Goal: Information Seeking & Learning: Check status

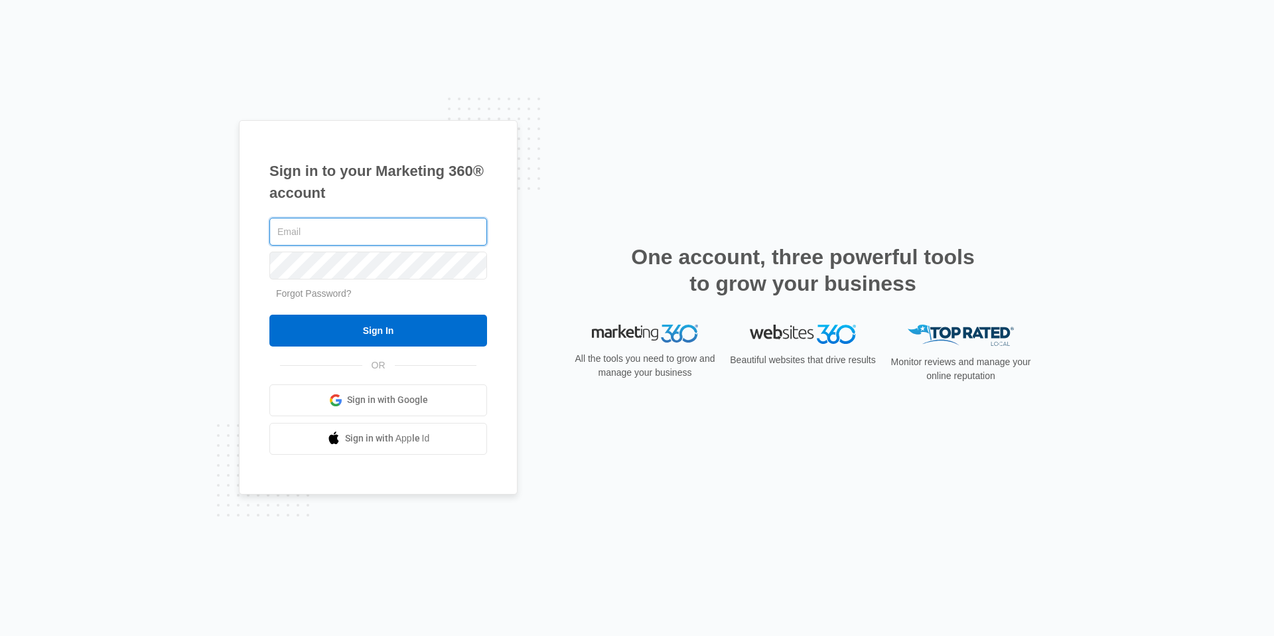
type input "[EMAIL_ADDRESS][DOMAIN_NAME]"
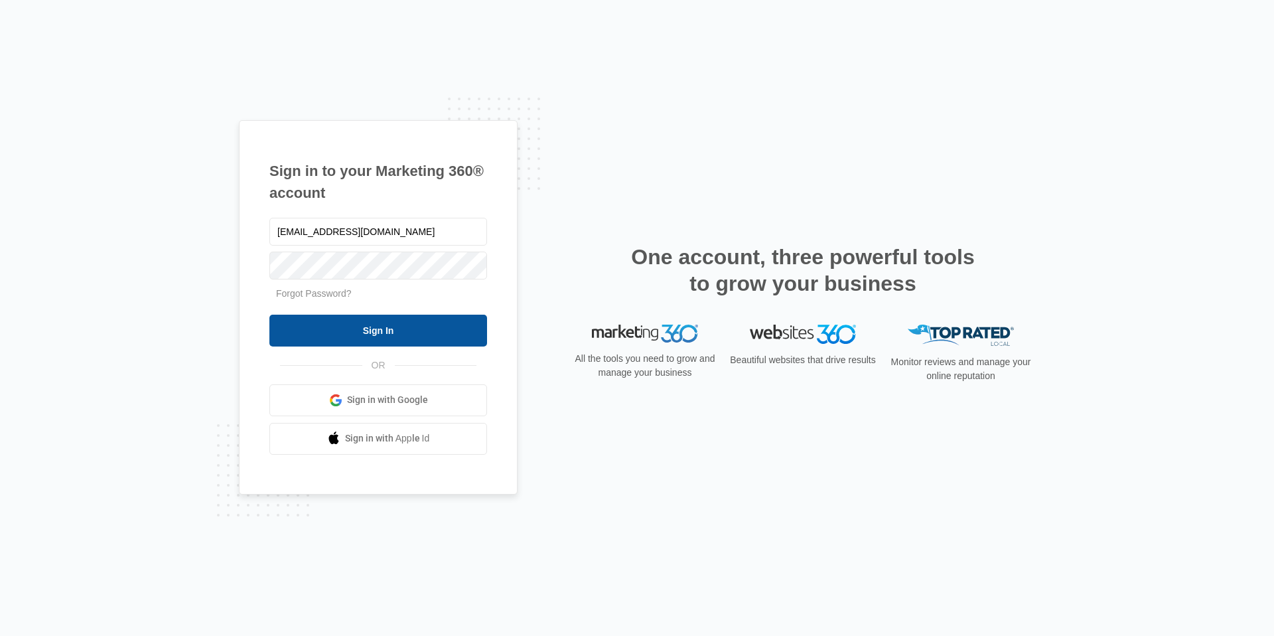
click at [435, 342] on input "Sign In" at bounding box center [378, 331] width 218 height 32
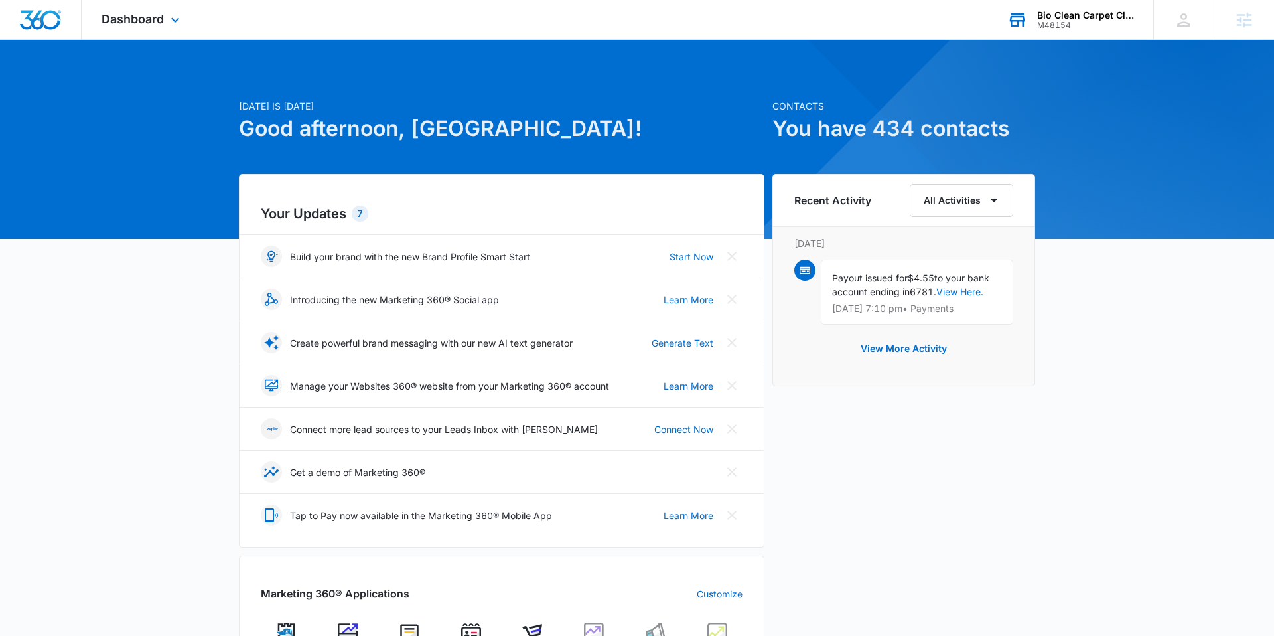
click at [1074, 21] on div "M48154" at bounding box center [1085, 25] width 97 height 9
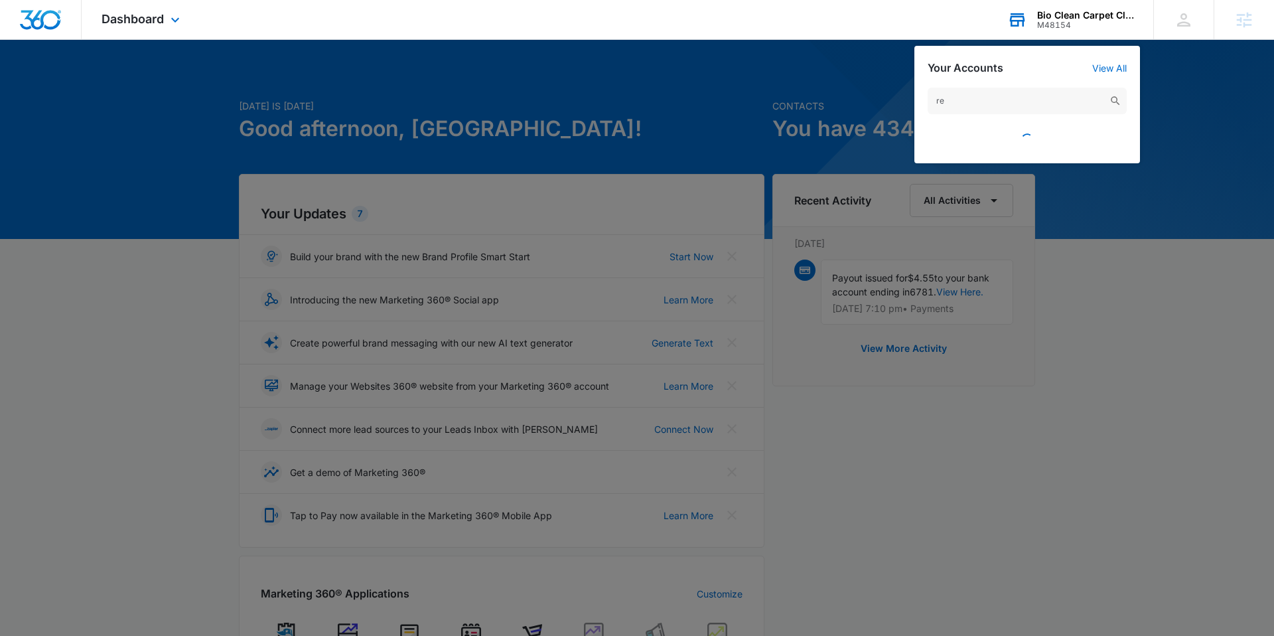
type input "r"
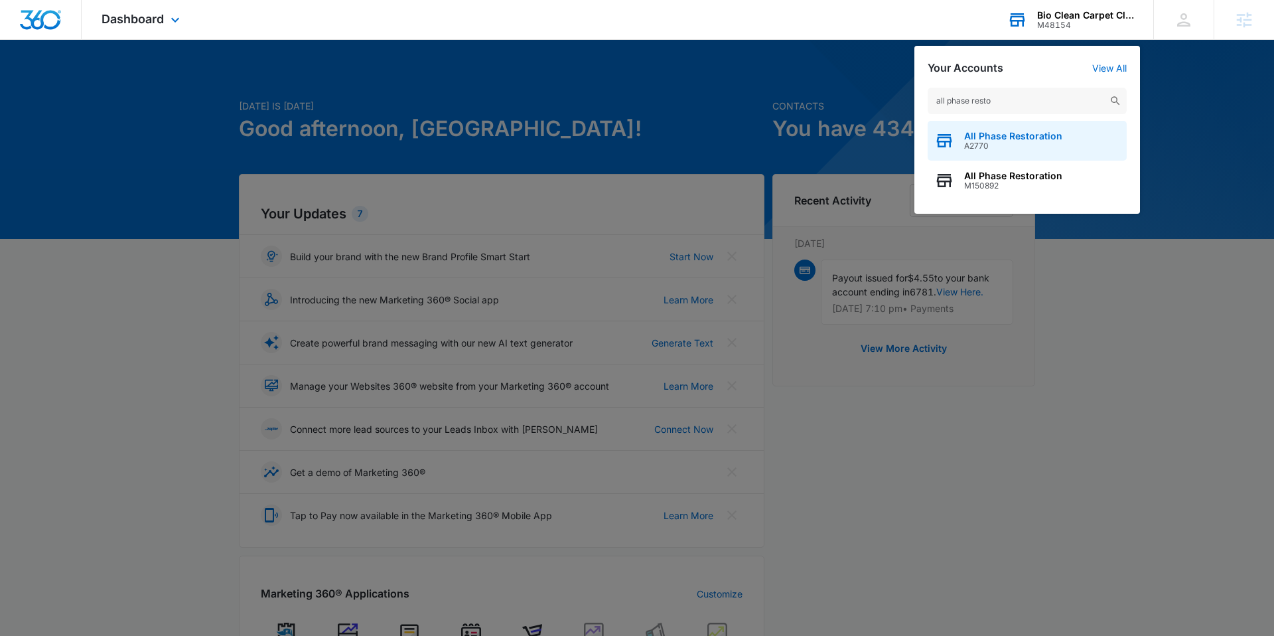
type input "all phase resto"
click at [1006, 140] on span "All Phase Restoration" at bounding box center [1013, 136] width 98 height 11
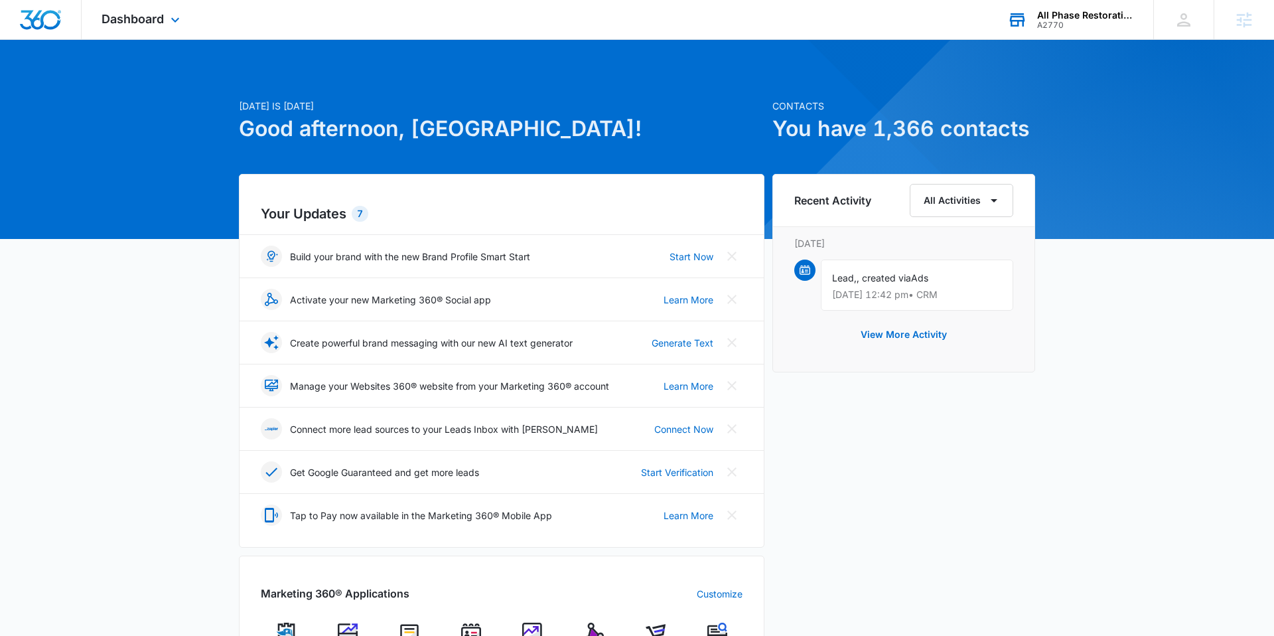
click at [120, 27] on div "Dashboard Apps Reputation Websites Forms CRM Email Social Shop Content Ads Inte…" at bounding box center [142, 19] width 121 height 39
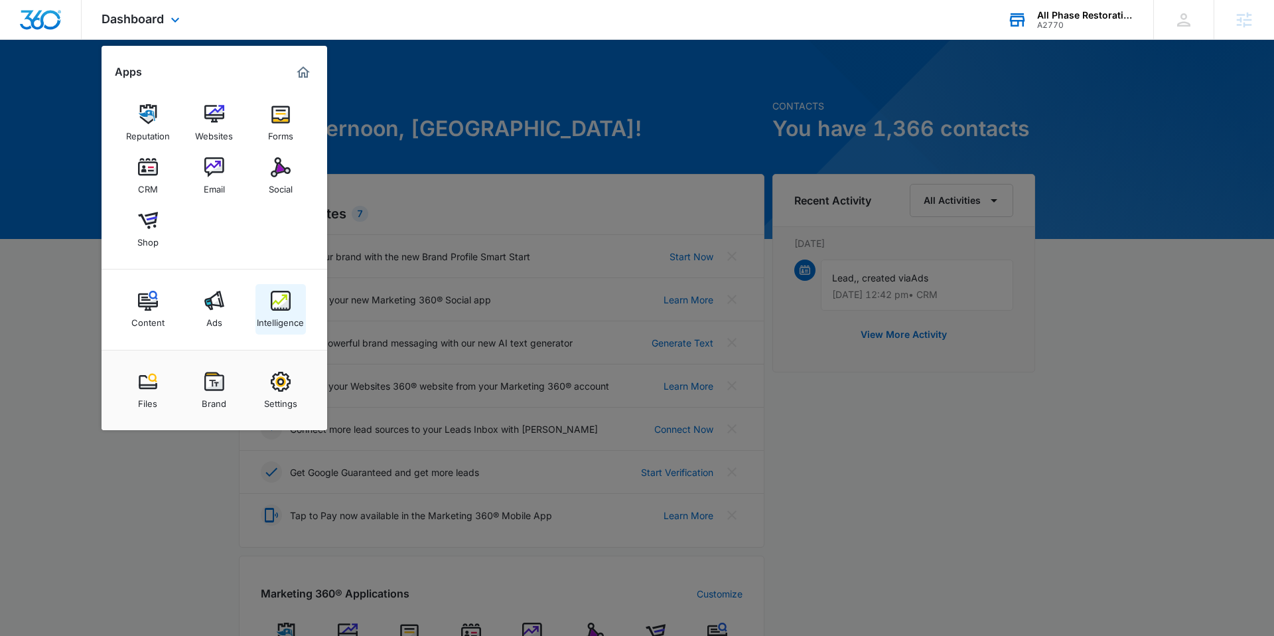
click at [296, 323] on div "Intelligence" at bounding box center [280, 319] width 47 height 17
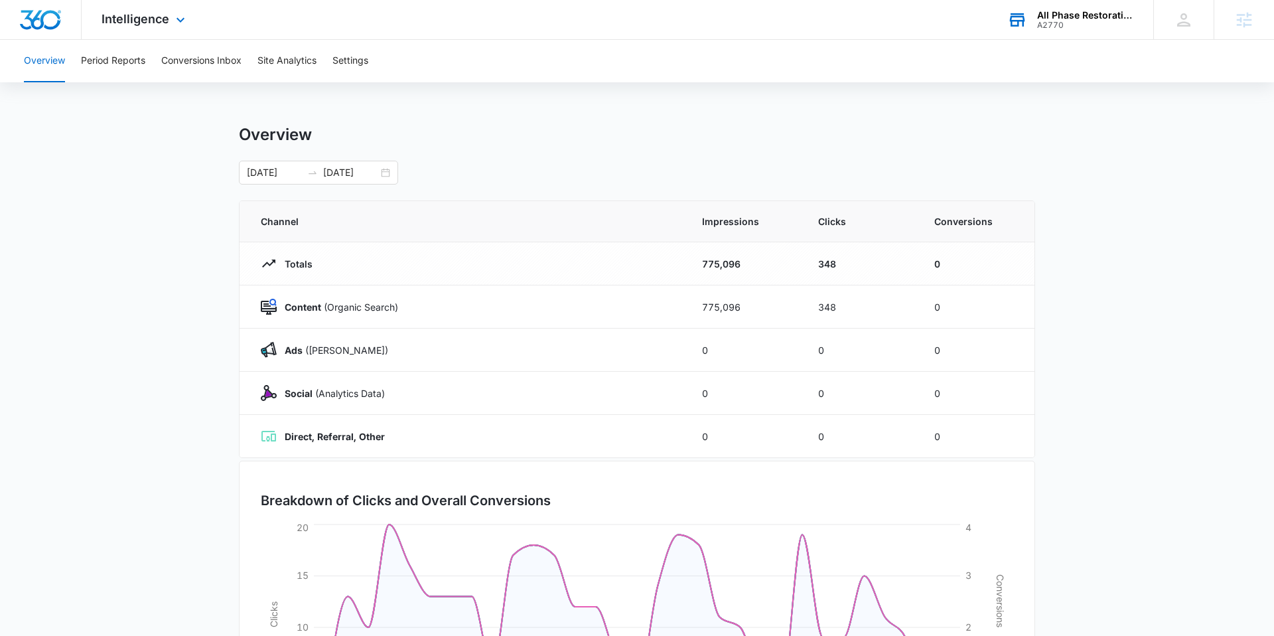
click at [137, 26] on div "Intelligence Apps Reputation Websites Forms CRM Email Social Shop Content Ads I…" at bounding box center [145, 19] width 127 height 39
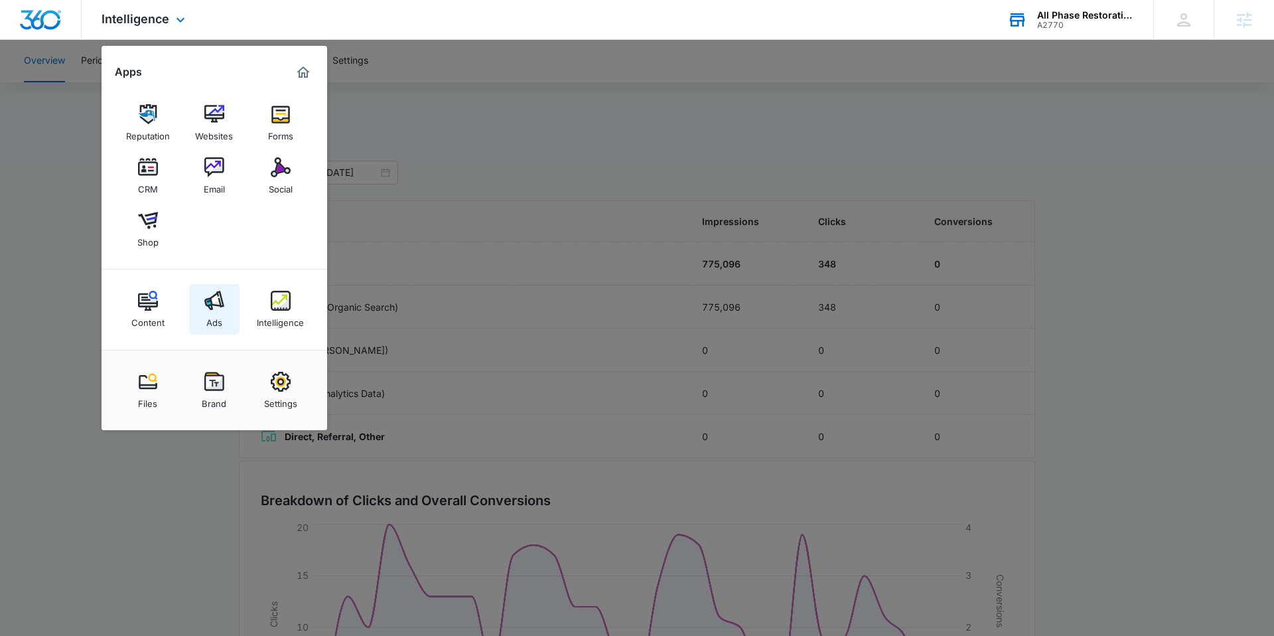
click at [219, 323] on div "Ads" at bounding box center [214, 319] width 16 height 17
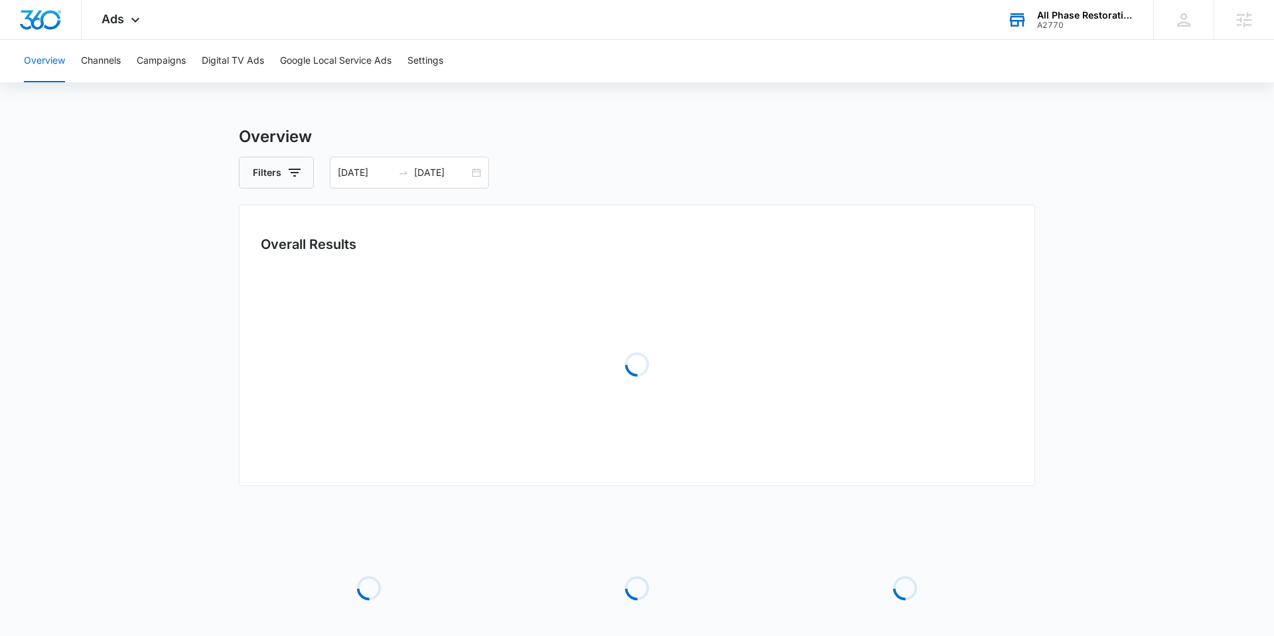
click at [1061, 16] on div "All Phase Restoration" at bounding box center [1085, 15] width 97 height 11
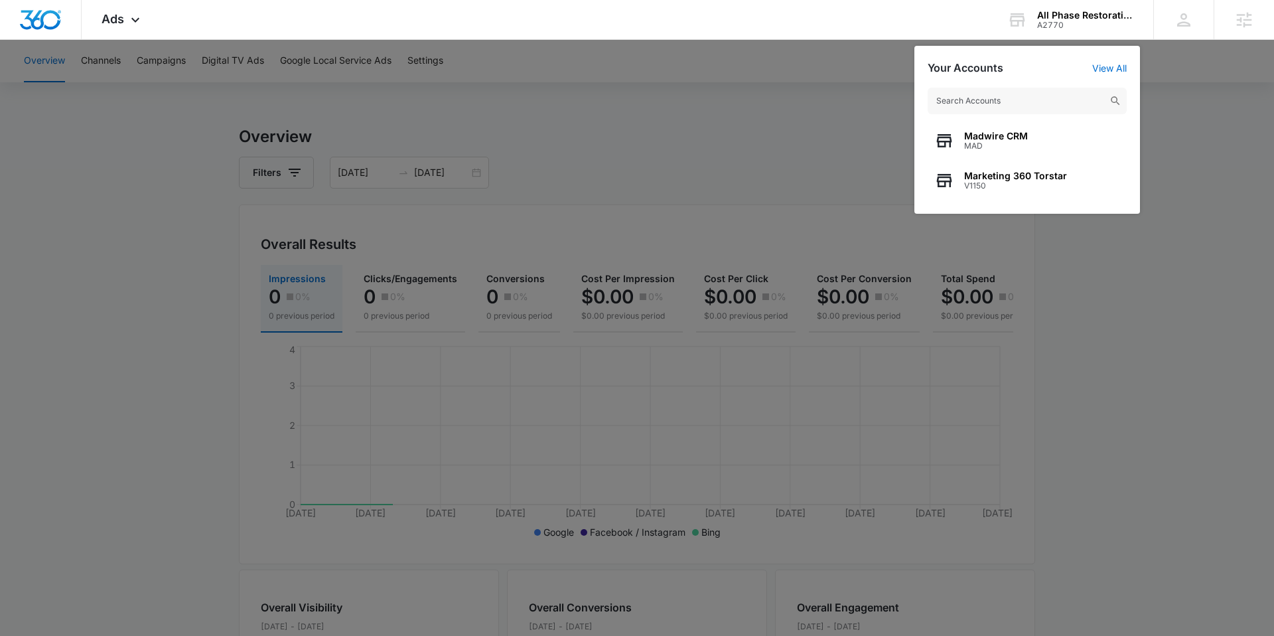
click at [1024, 100] on input "text" at bounding box center [1027, 101] width 199 height 27
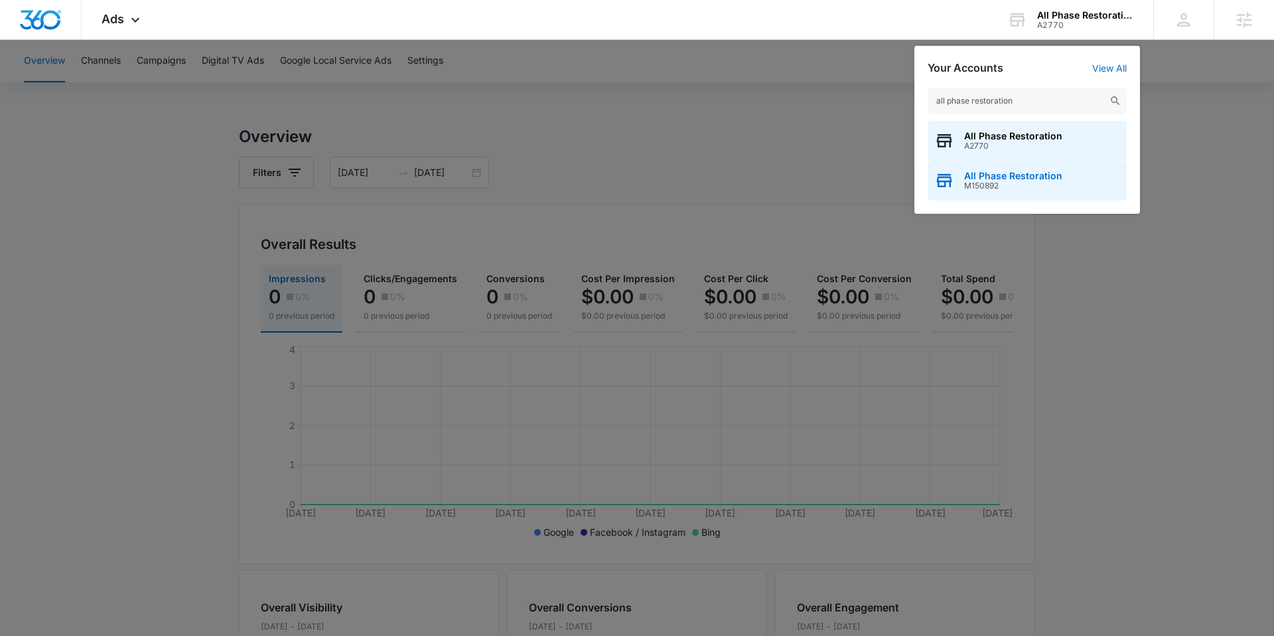
type input "all phase restoration"
click at [1020, 175] on span "All Phase Restoration" at bounding box center [1013, 176] width 98 height 11
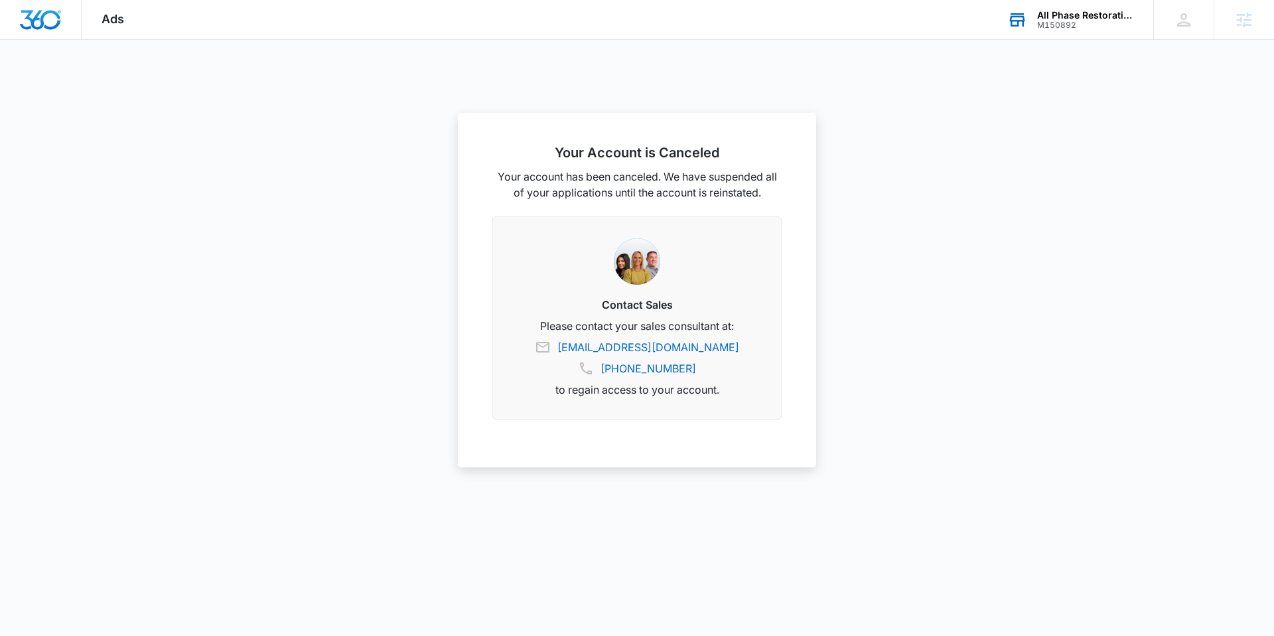
click at [1080, 13] on div "All Phase Restoration" at bounding box center [1085, 15] width 97 height 11
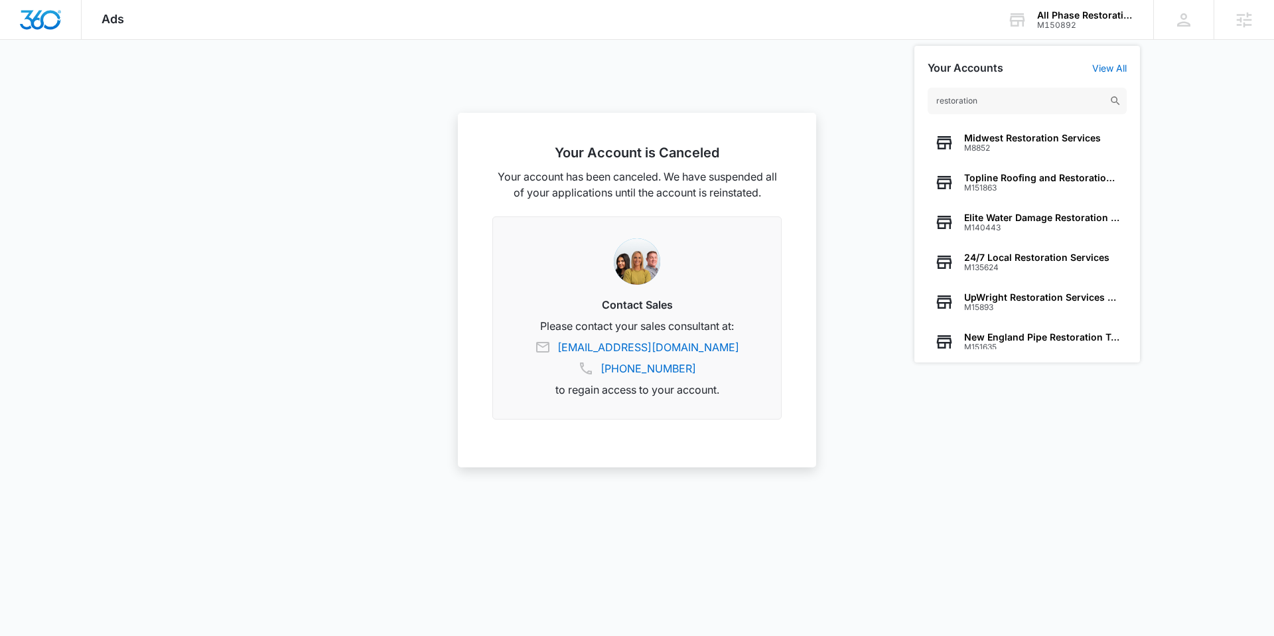
scroll to position [170, 0]
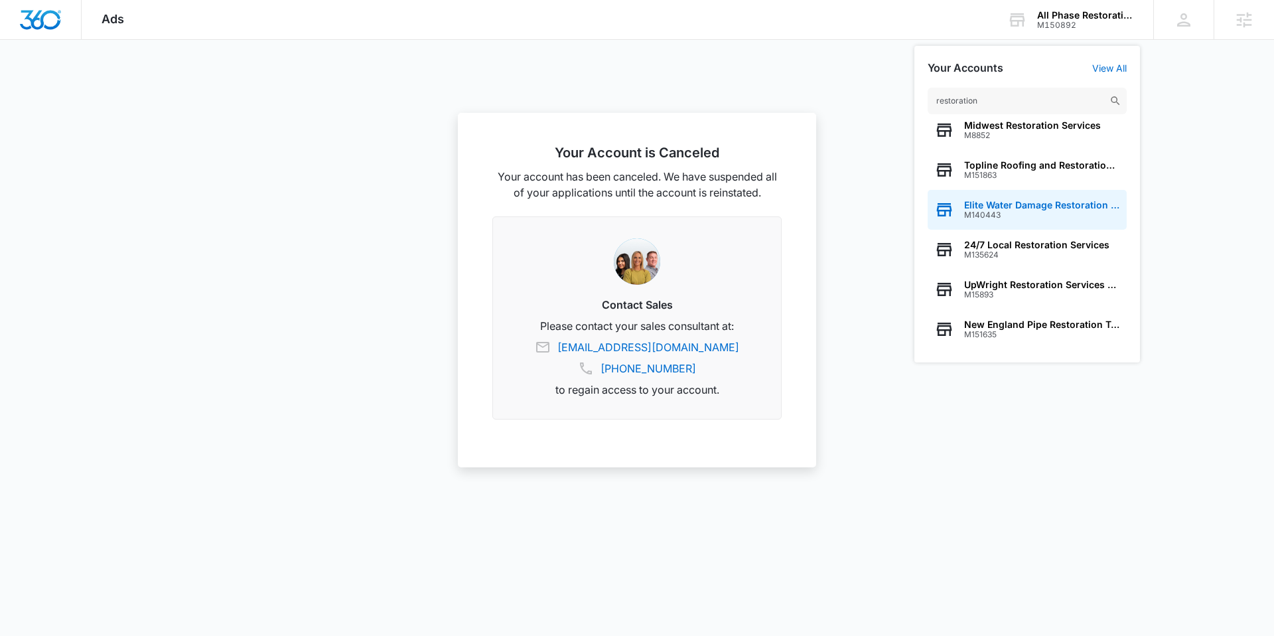
type input "restoration"
click at [1042, 204] on span "Elite Water Damage Restoration Inc" at bounding box center [1042, 205] width 156 height 11
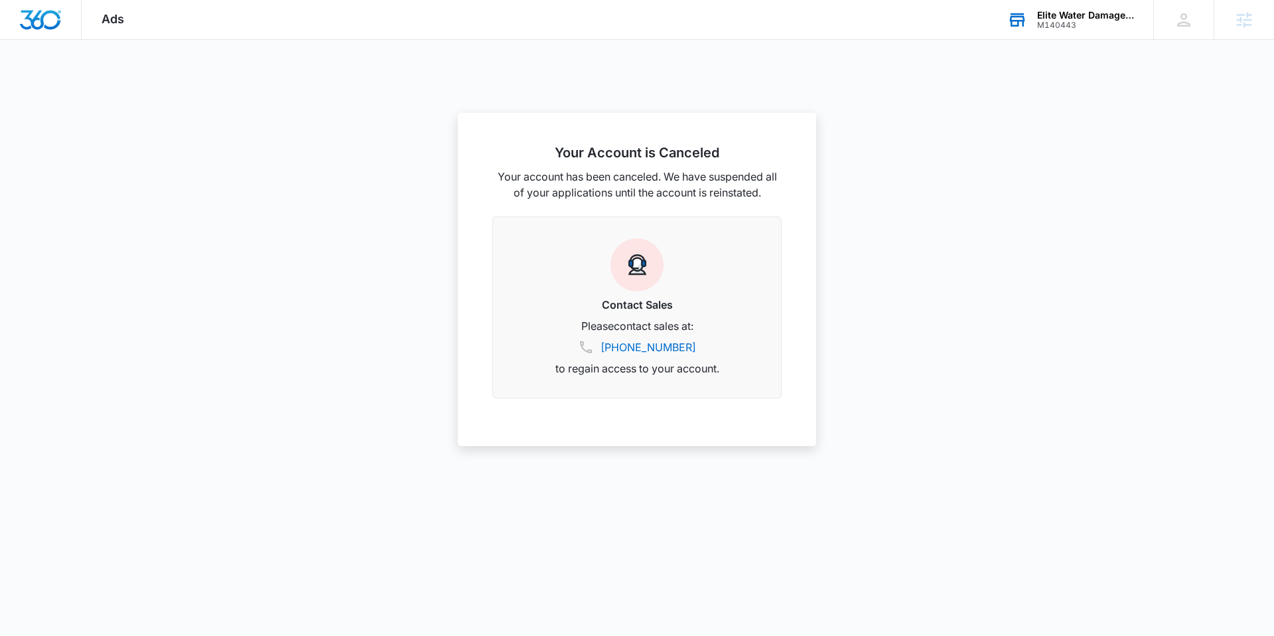
click at [1033, 23] on div "Elite Water Damage Restoration Inc M140443 Your Accounts View All" at bounding box center [1070, 19] width 166 height 39
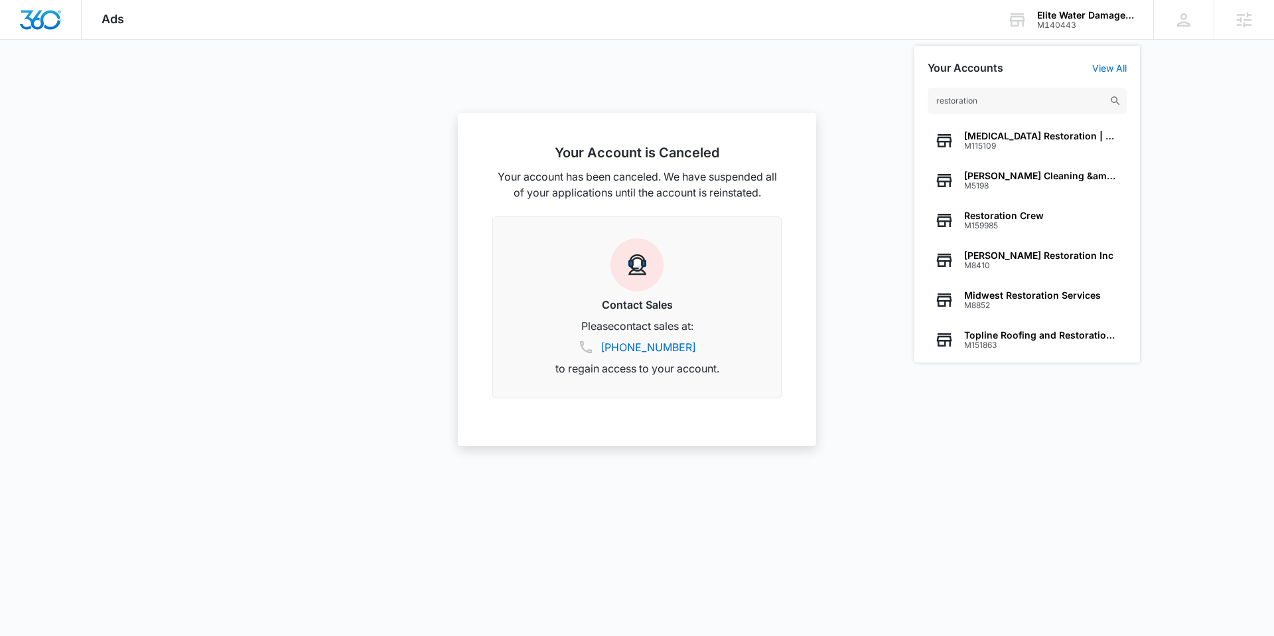
type input "restoration"
click at [1089, 29] on div "M140443" at bounding box center [1085, 25] width 97 height 9
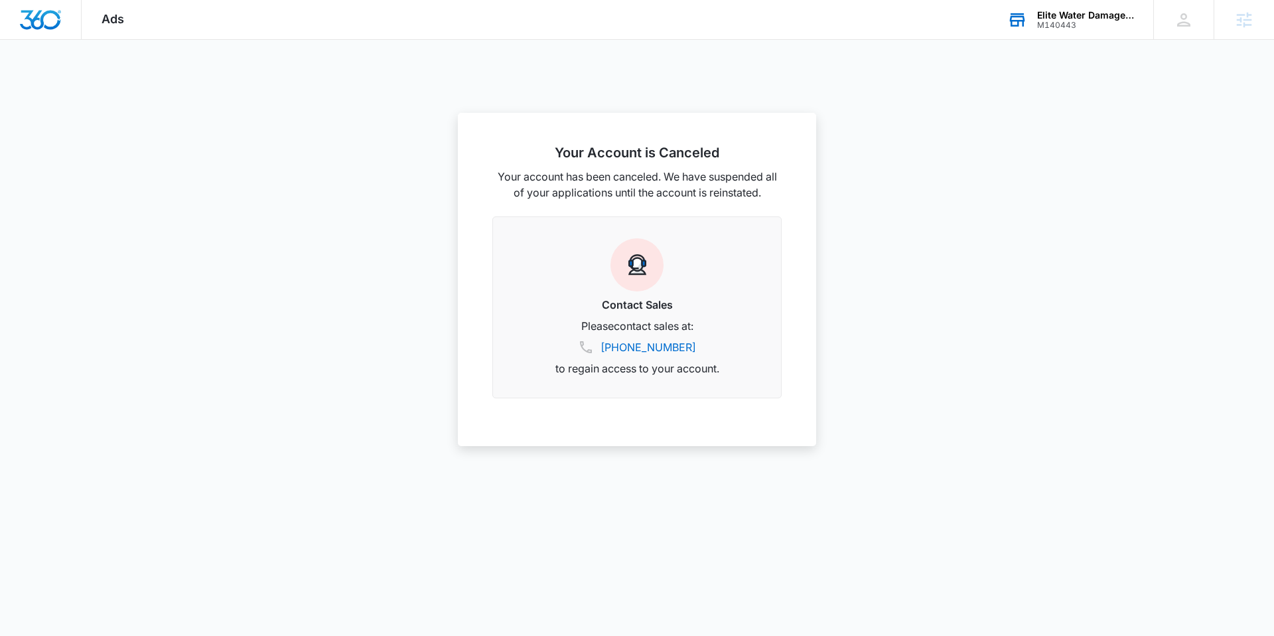
click at [1089, 29] on div "M140443" at bounding box center [1085, 25] width 97 height 9
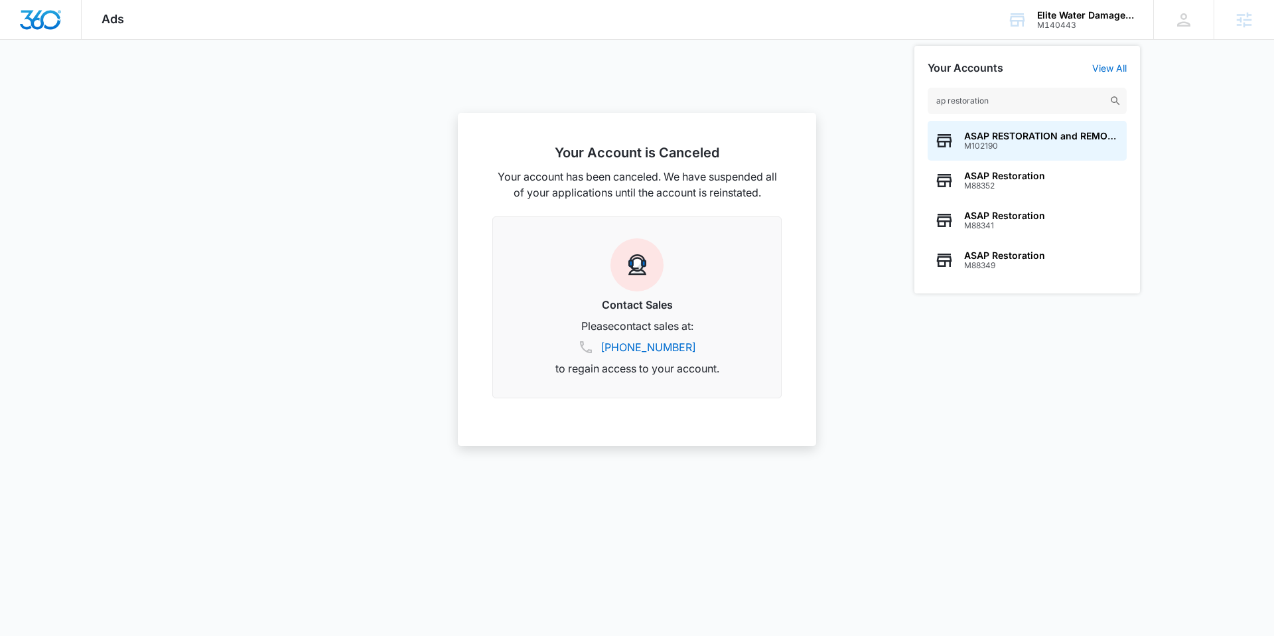
type input "ap restoration"
drag, startPoint x: 1013, startPoint y: 100, endPoint x: 887, endPoint y: 102, distance: 126.1
click at [887, 40] on nav "Your Account is Canceled Your account has been canceled. We have suspended all …" at bounding box center [637, 20] width 1274 height 40
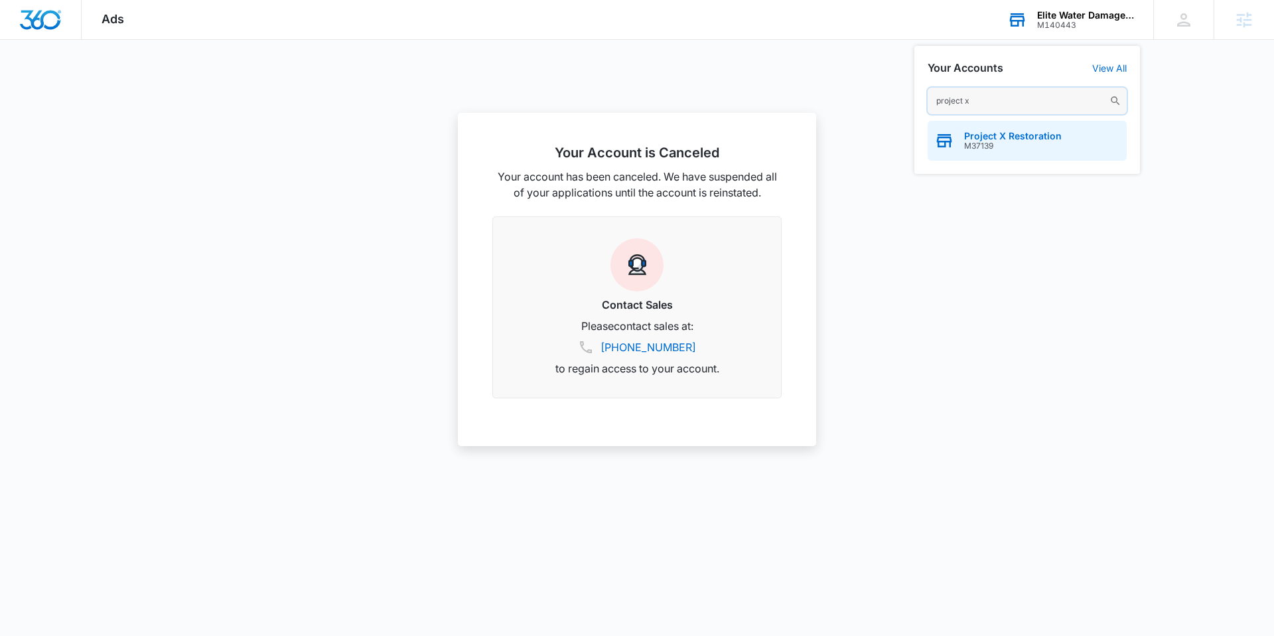
type input "project x"
click at [1010, 150] on span "M37139" at bounding box center [1013, 145] width 98 height 9
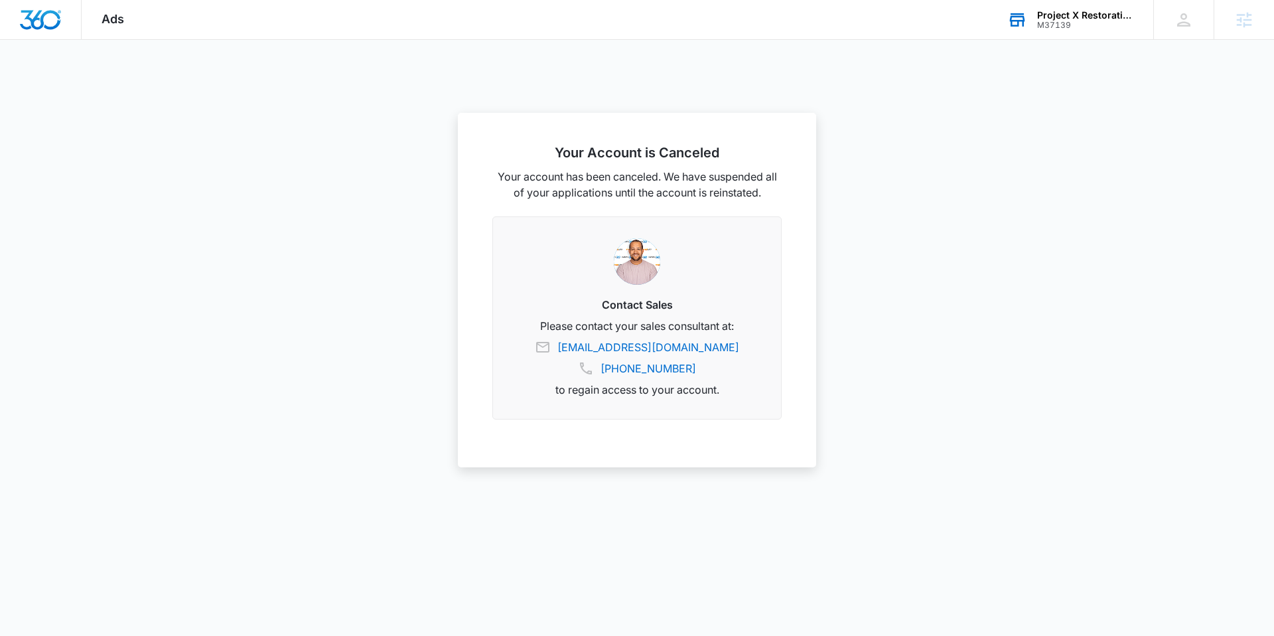
click at [1035, 29] on div "Project X Restoration M37139 Your Accounts View All" at bounding box center [1070, 19] width 166 height 39
drag, startPoint x: 962, startPoint y: 98, endPoint x: 1033, endPoint y: 93, distance: 71.2
click at [962, 98] on input "north star restoration" at bounding box center [1027, 101] width 199 height 27
click at [976, 103] on input "northstar restoration" at bounding box center [1027, 101] width 199 height 27
click at [1035, 102] on input "northstarrestoration" at bounding box center [1027, 101] width 199 height 27
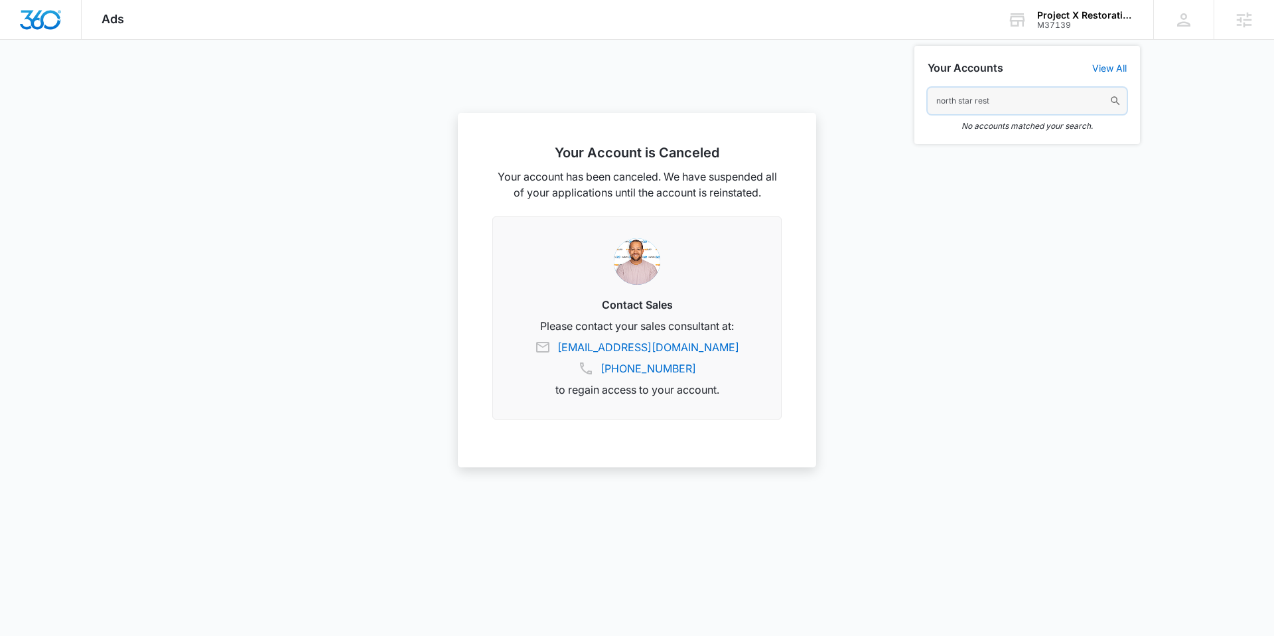
type input "north star rest"
drag, startPoint x: 989, startPoint y: 100, endPoint x: 931, endPoint y: 100, distance: 58.4
click at [931, 100] on input "north star rest" at bounding box center [1027, 101] width 199 height 27
drag, startPoint x: 942, startPoint y: 102, endPoint x: 964, endPoint y: 100, distance: 22.0
click at [942, 102] on input "northstar restoration" at bounding box center [1027, 101] width 199 height 27
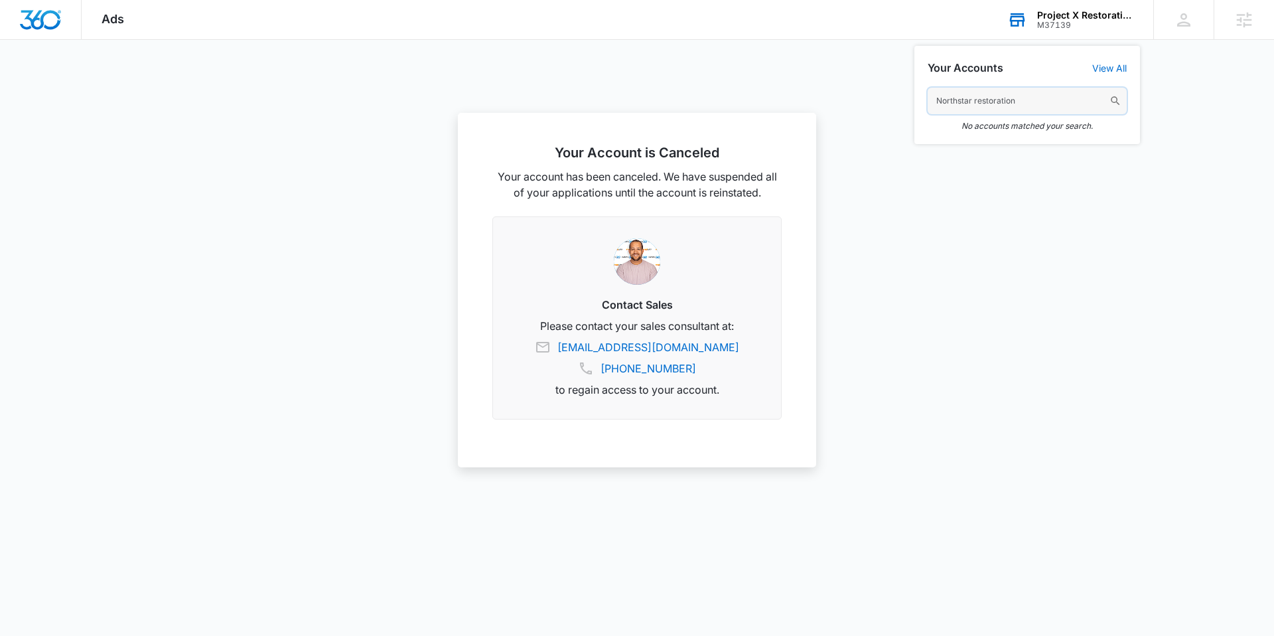
click at [1007, 100] on input "Northstar restoration" at bounding box center [1027, 101] width 199 height 27
paste input "M33291"
click at [1046, 100] on input "Northstar restoratiM33291on" at bounding box center [1027, 101] width 199 height 27
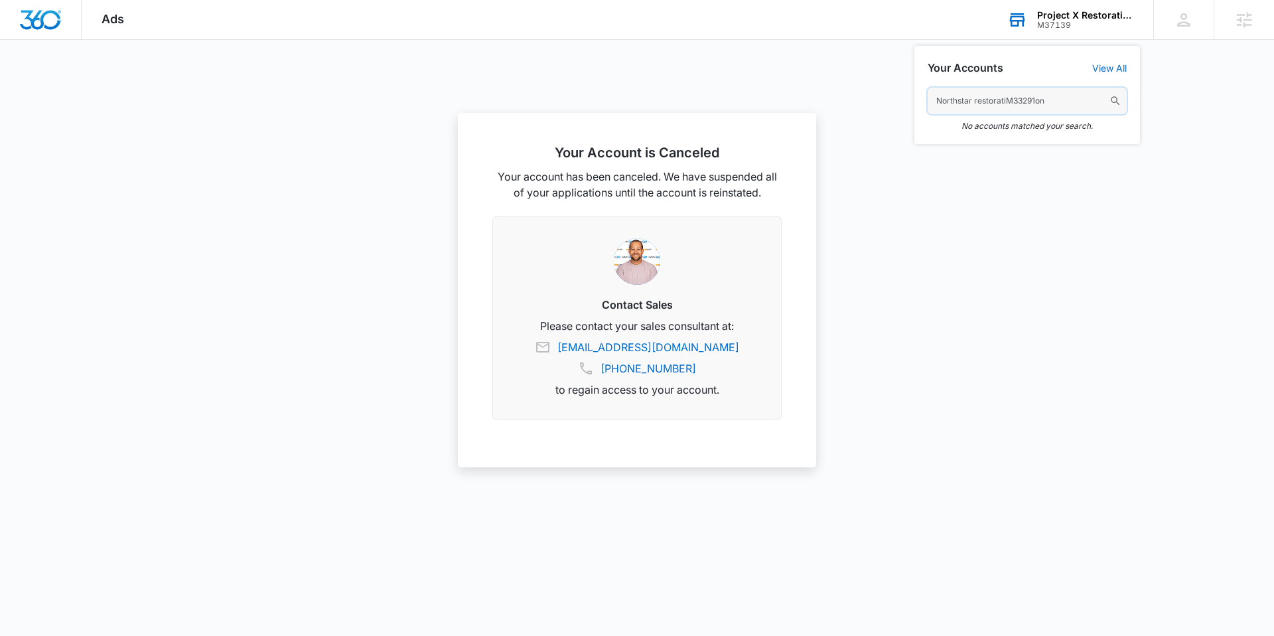
paste input "M33291"
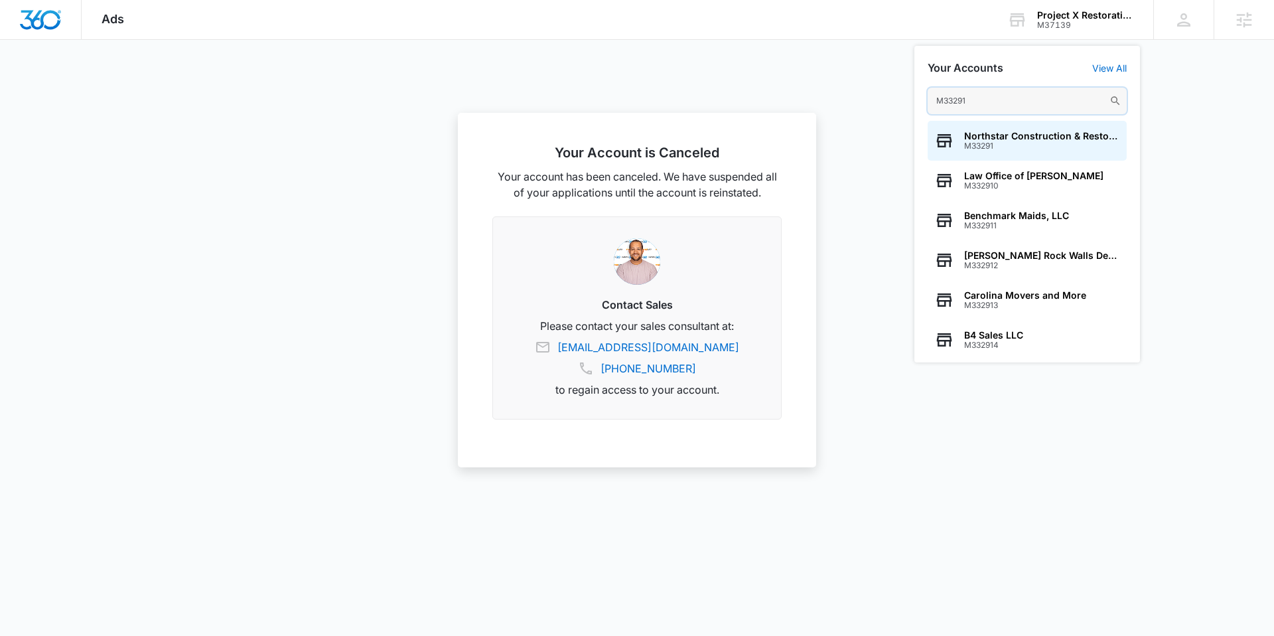
type input "M33291"
click at [1007, 137] on span "Northstar Construction & Restoration Services" at bounding box center [1042, 136] width 156 height 11
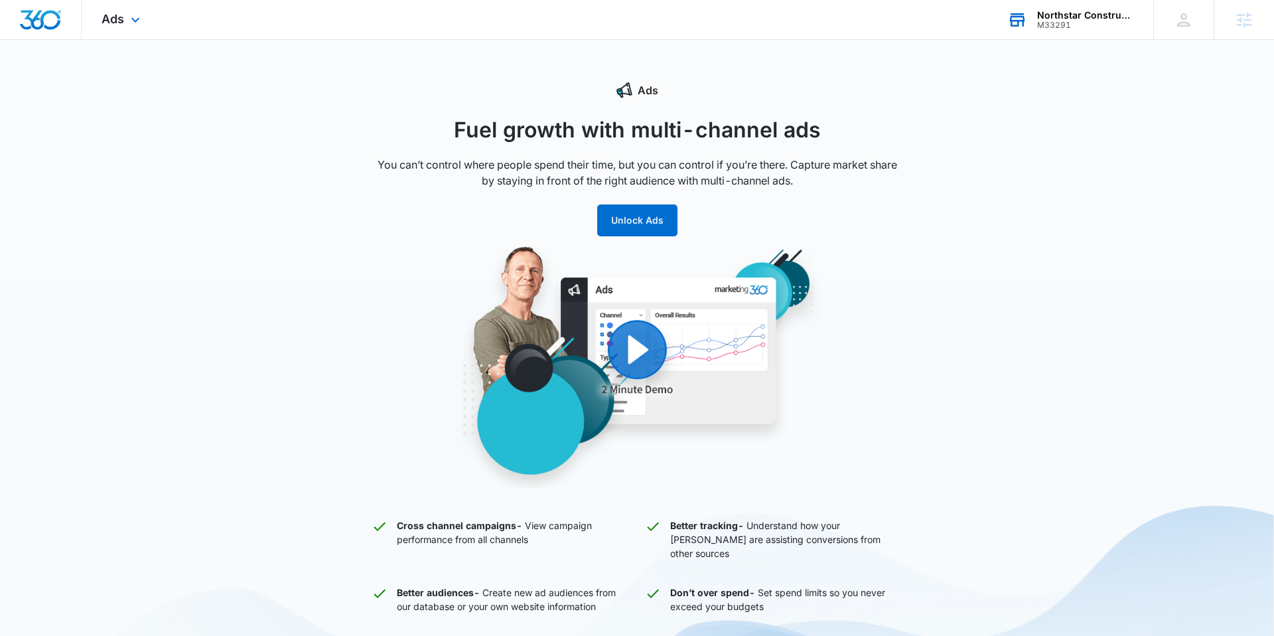
click at [1050, 22] on div "M33291" at bounding box center [1085, 25] width 97 height 9
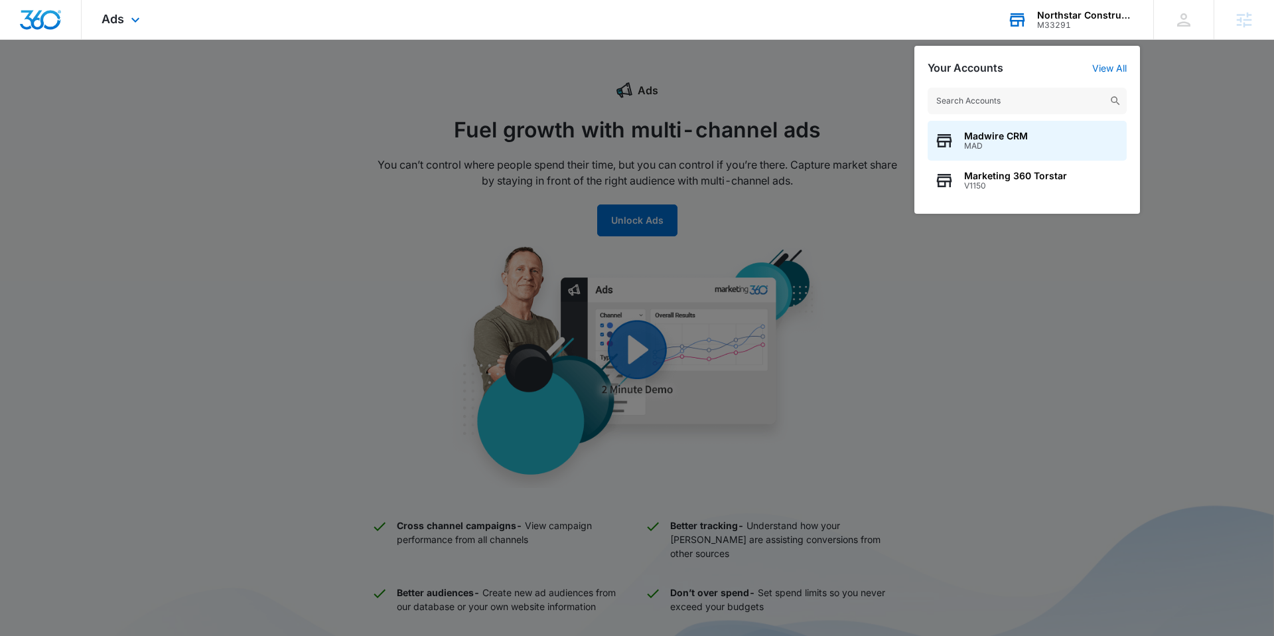
click at [1019, 96] on input "text" at bounding box center [1027, 101] width 199 height 27
type input "all phase restor"
click at [1020, 133] on span "All Phase Restoration" at bounding box center [1013, 136] width 98 height 11
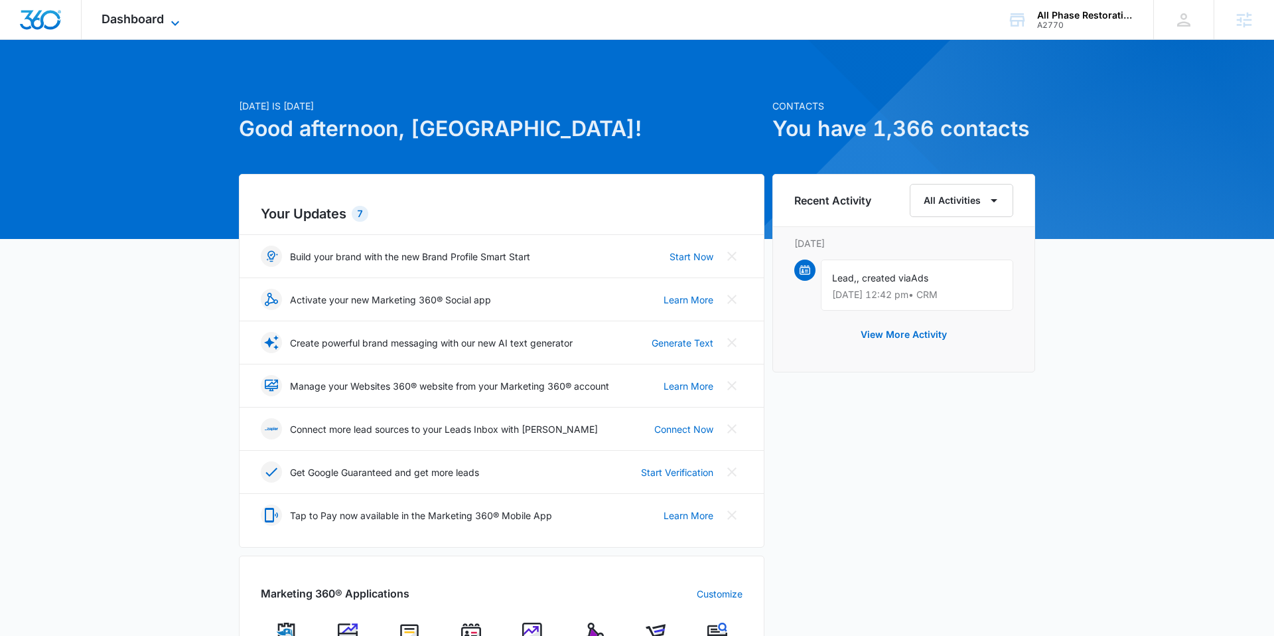
click at [147, 19] on span "Dashboard" at bounding box center [133, 19] width 62 height 14
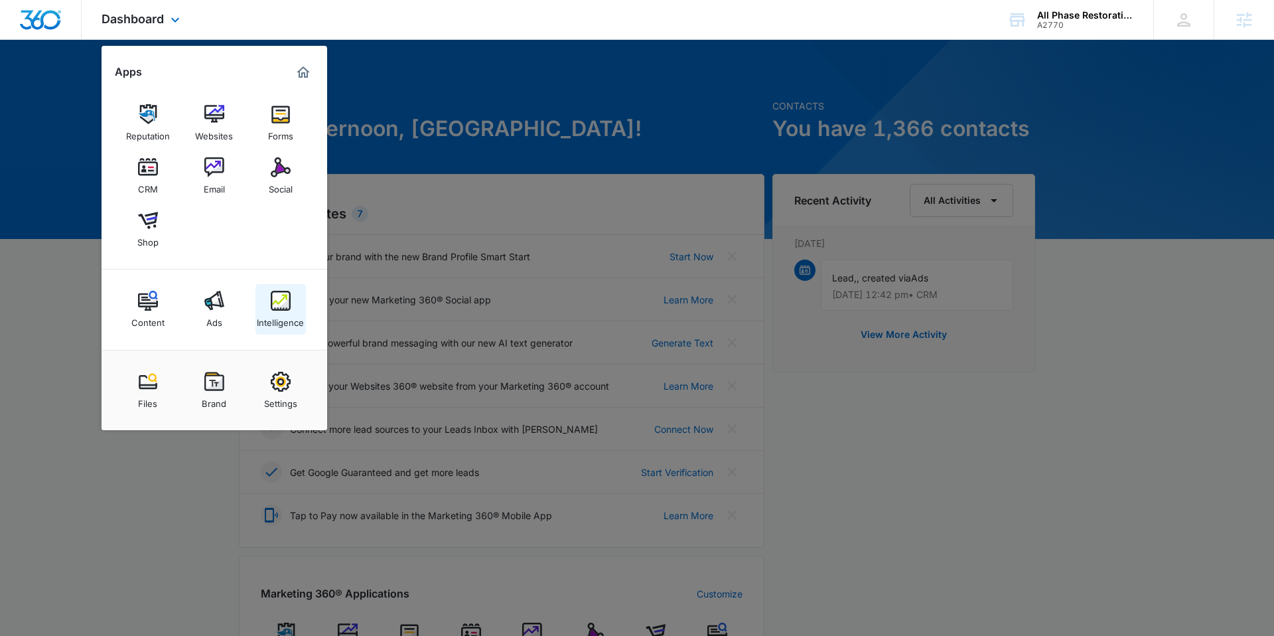
click at [275, 303] on img at bounding box center [281, 301] width 20 height 20
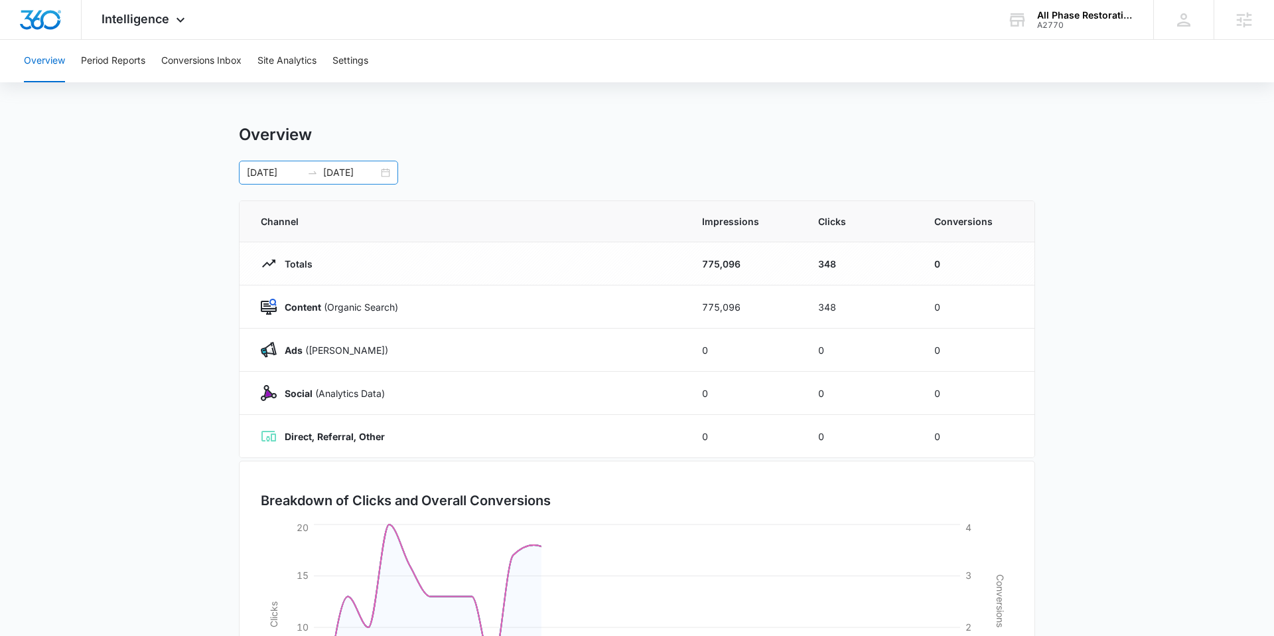
click at [386, 175] on div "07/12/2025 08/11/2025" at bounding box center [318, 173] width 159 height 24
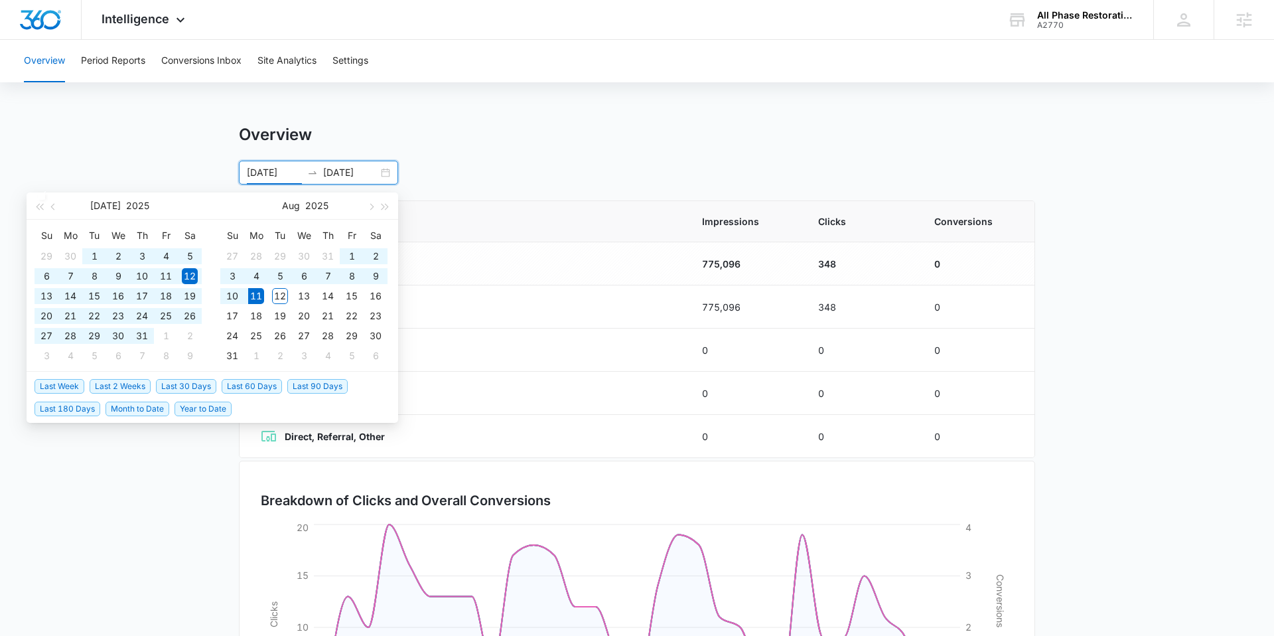
click at [213, 413] on span "Year to Date" at bounding box center [203, 408] width 57 height 15
type input "01/01/2025"
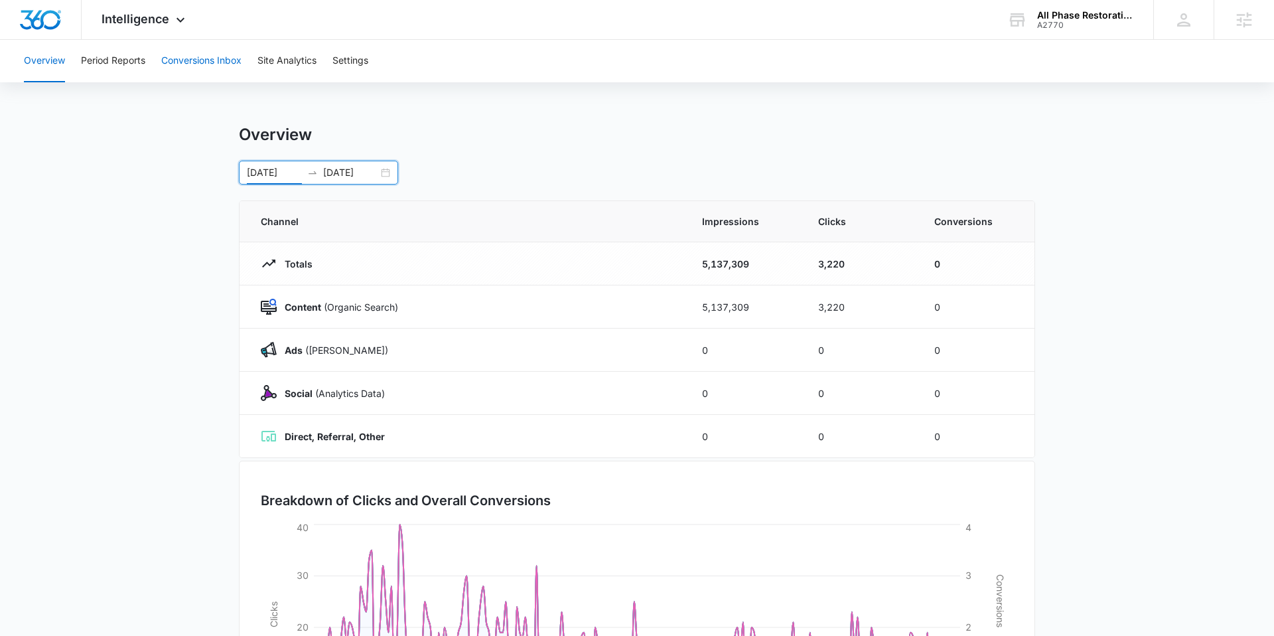
click at [190, 57] on button "Conversions Inbox" at bounding box center [201, 61] width 80 height 42
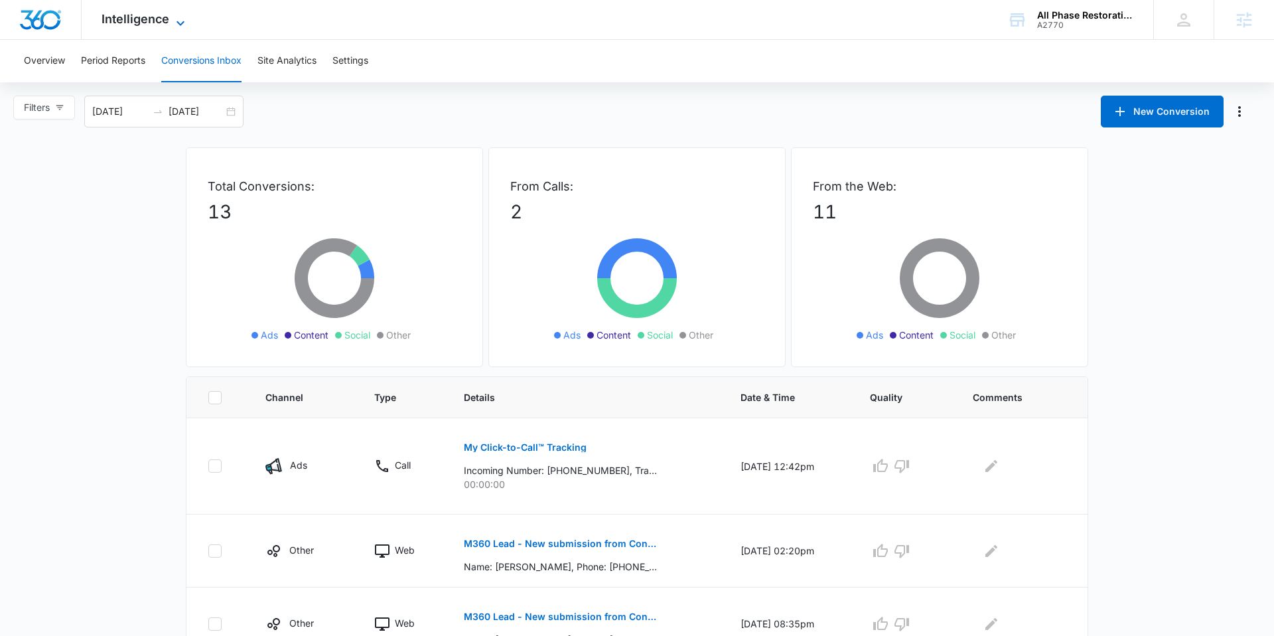
click at [137, 17] on span "Intelligence" at bounding box center [136, 19] width 68 height 14
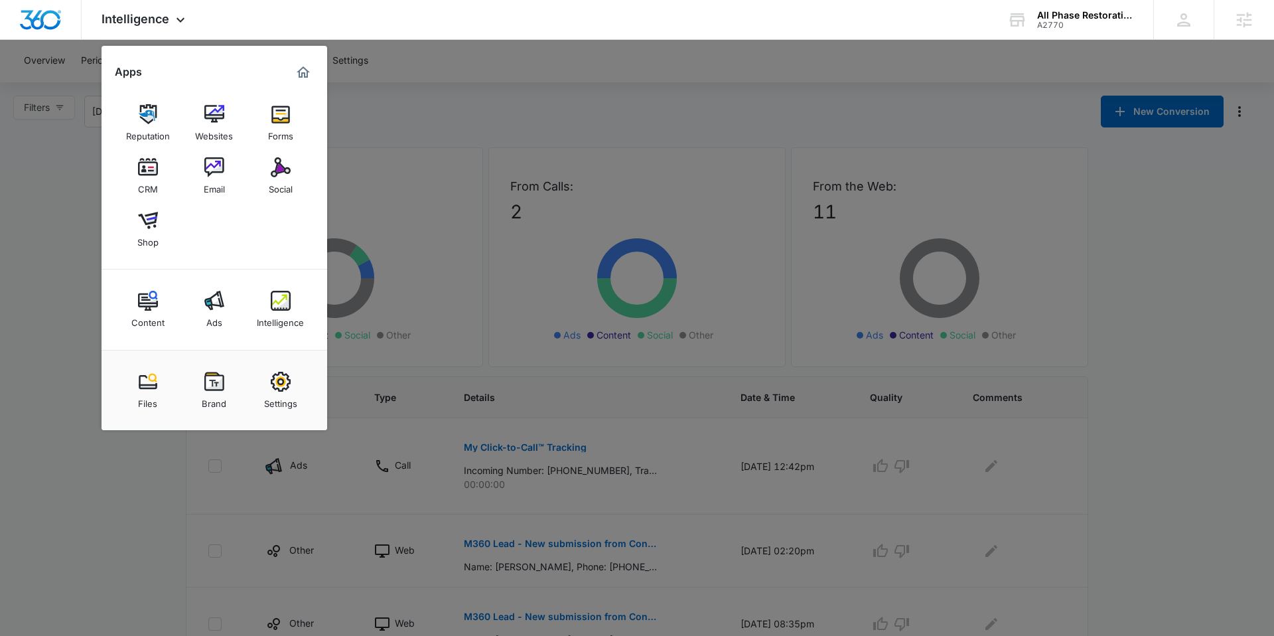
click at [279, 308] on img at bounding box center [281, 301] width 20 height 20
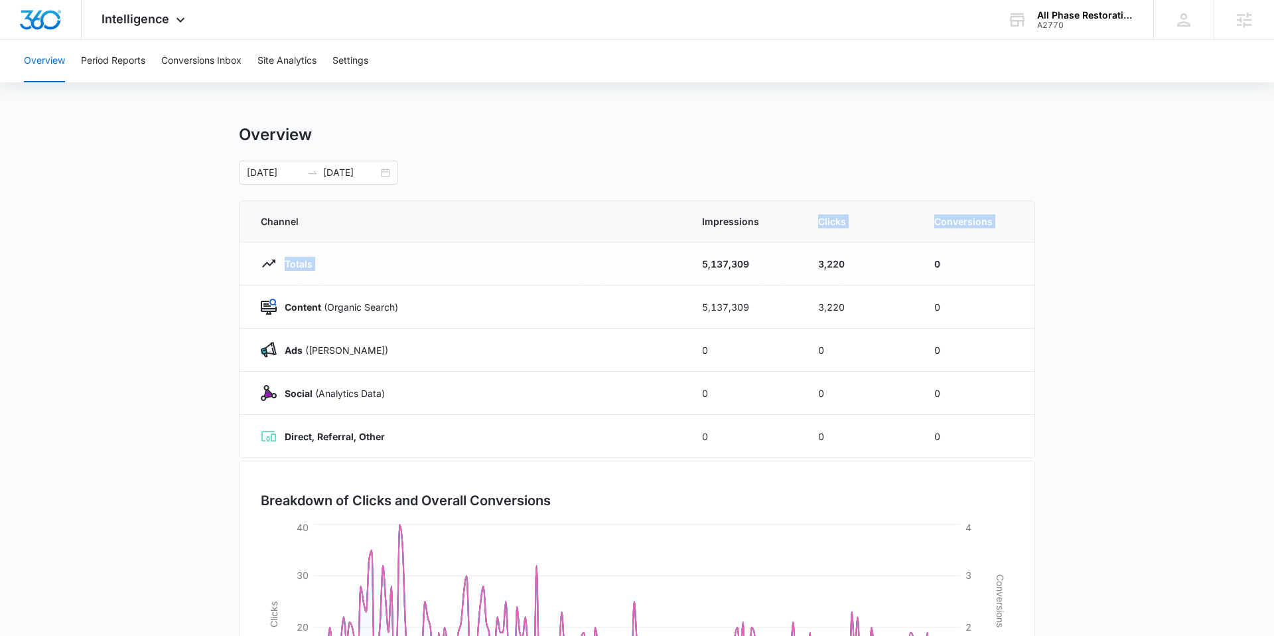
drag, startPoint x: 694, startPoint y: 263, endPoint x: 720, endPoint y: 234, distance: 39.0
click at [720, 234] on table "Channel Impressions Clicks Conversions Totals 5,137,309 3,220 0 Content (Organi…" at bounding box center [637, 329] width 795 height 256
drag, startPoint x: 609, startPoint y: 199, endPoint x: 886, endPoint y: 231, distance: 279.2
click at [609, 199] on div "Overview 01/01/2025 08/11/2025 Channel Impressions Clicks Conversions Totals 5,…" at bounding box center [637, 473] width 796 height 697
